Goal: Check status

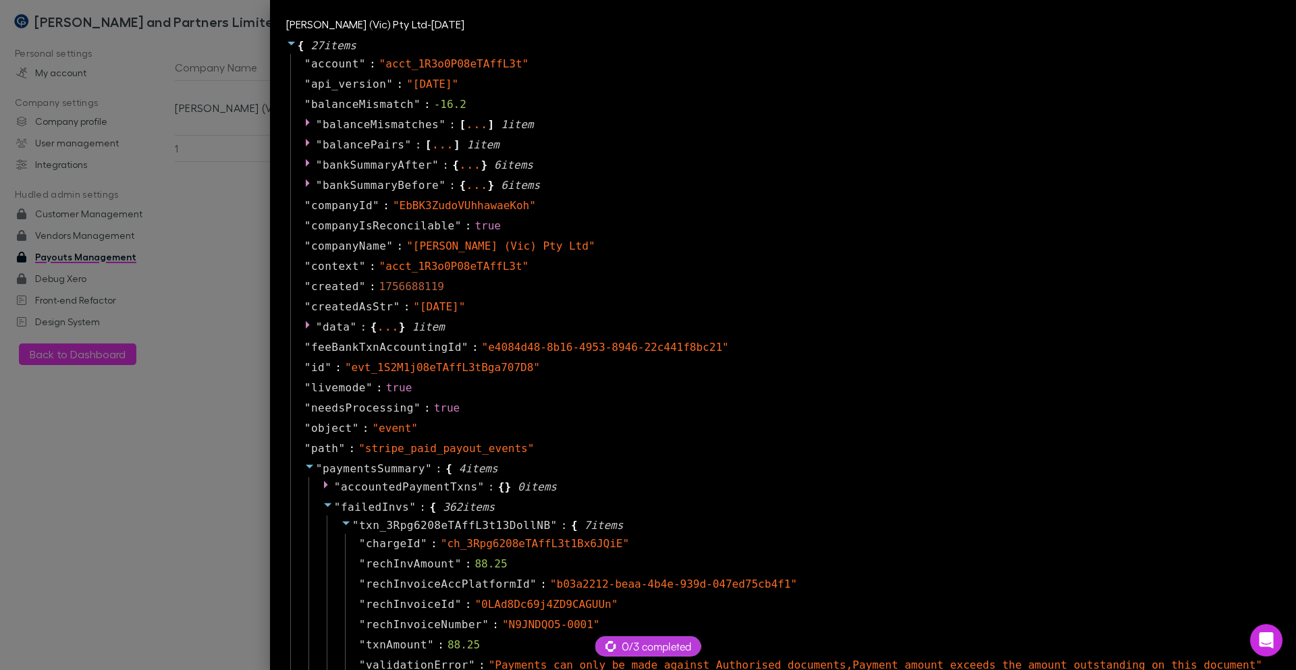
select select "****"
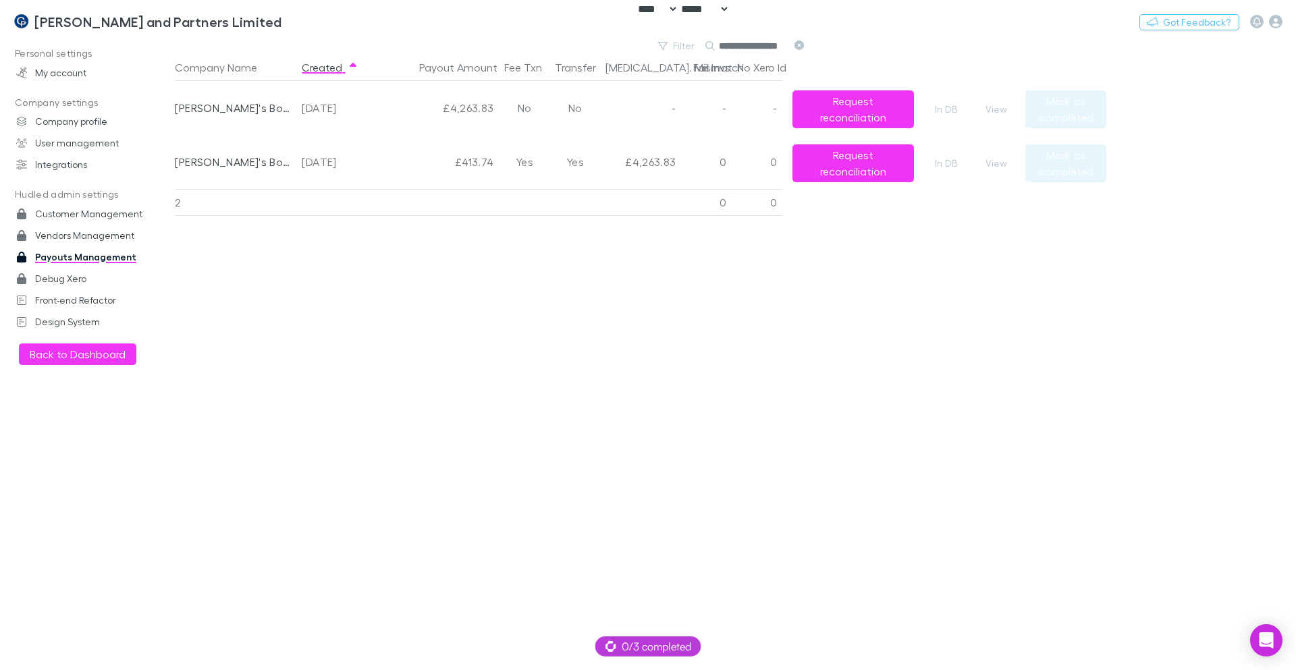
select select "****"
